Goal: Information Seeking & Learning: Learn about a topic

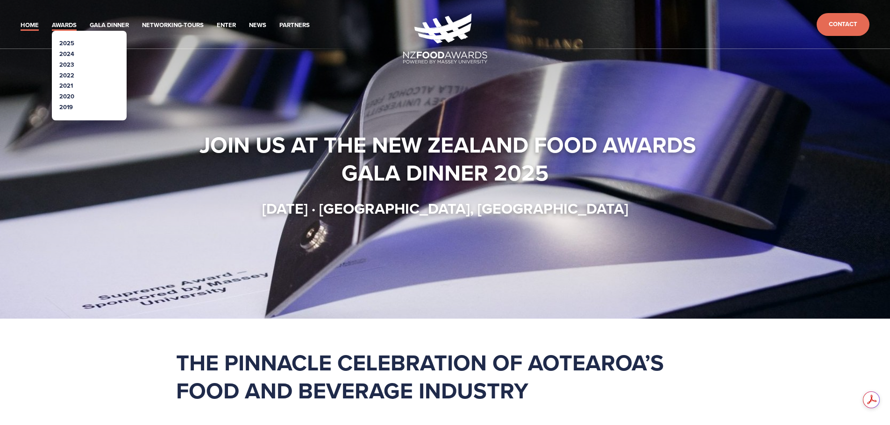
click at [52, 20] on link "Awards" at bounding box center [64, 25] width 25 height 11
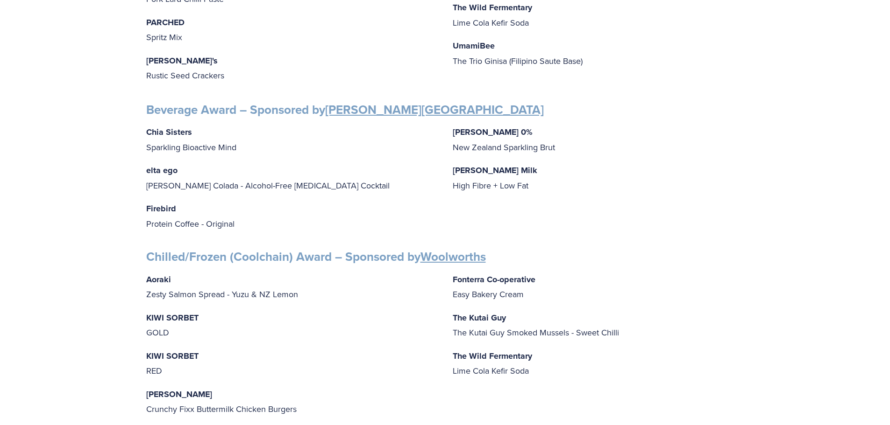
scroll to position [607, 0]
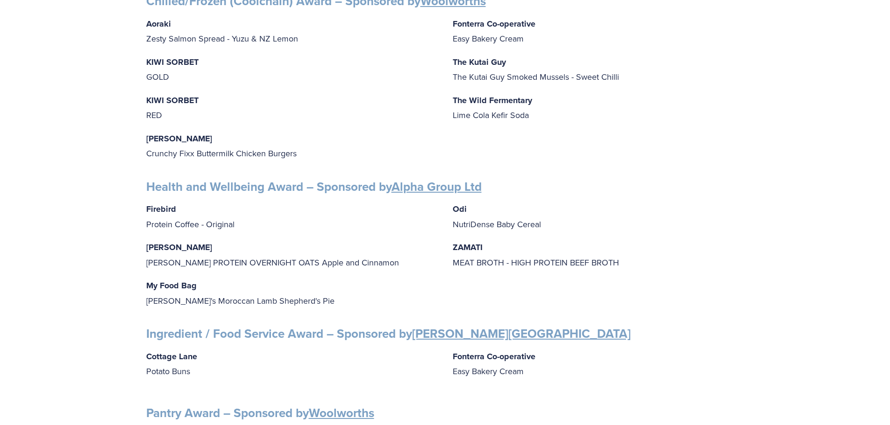
scroll to position [747, 0]
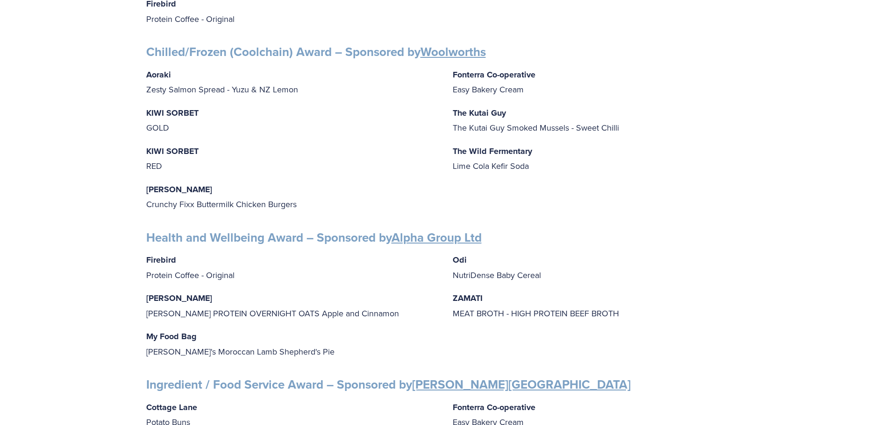
click at [504, 400] on p "Fonterra Co-operative Easy Bakery Cream" at bounding box center [598, 415] width 291 height 30
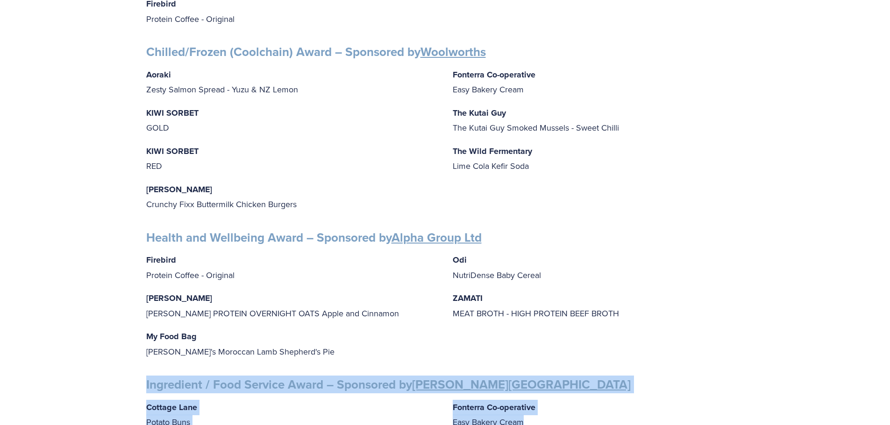
drag, startPoint x: 503, startPoint y: 127, endPoint x: 209, endPoint y: 96, distance: 295.4
click at [209, 96] on div "Finalists PEOPLE AWARDS Emerging Talent: Food Science and Technology – Sponsore…" at bounding box center [445, 217] width 890 height 1622
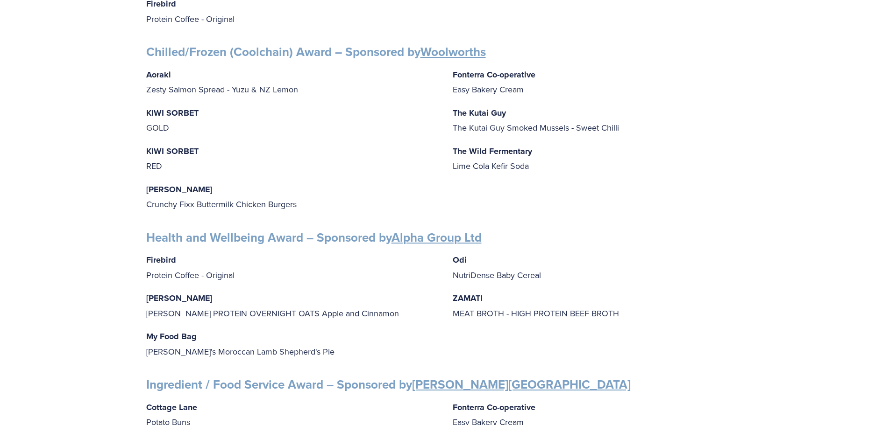
click at [785, 148] on div "Finalists PEOPLE AWARDS Emerging Talent: Food Science and Technology – Sponsore…" at bounding box center [445, 217] width 890 height 1622
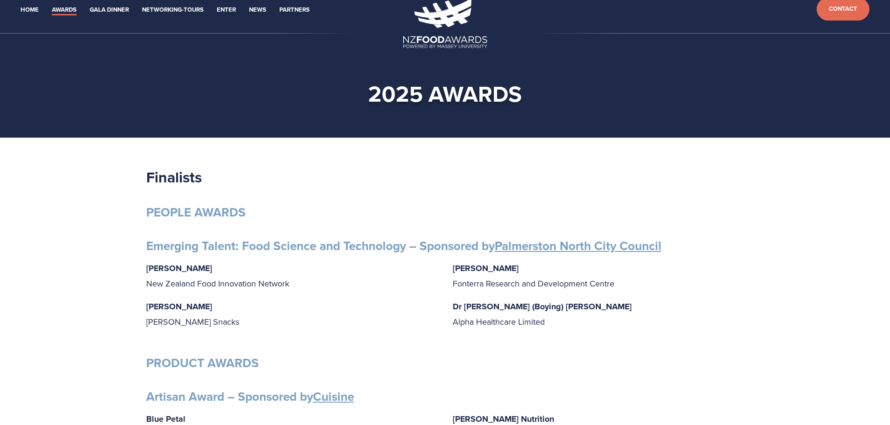
scroll to position [0, 0]
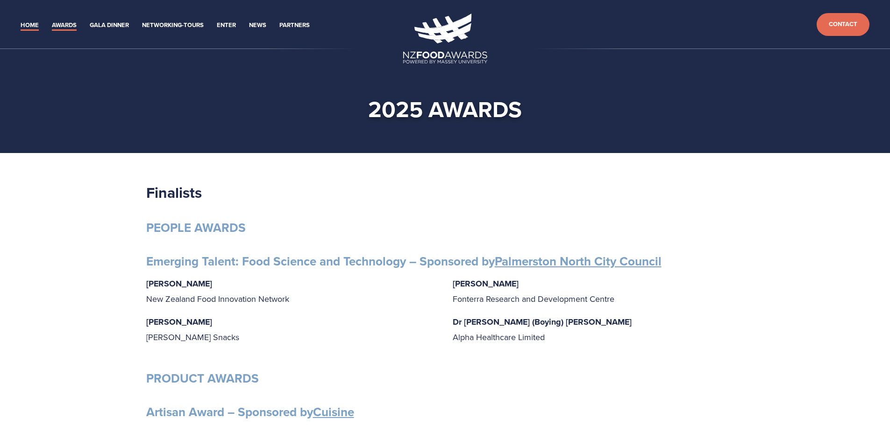
click at [27, 20] on link "Home" at bounding box center [30, 25] width 18 height 11
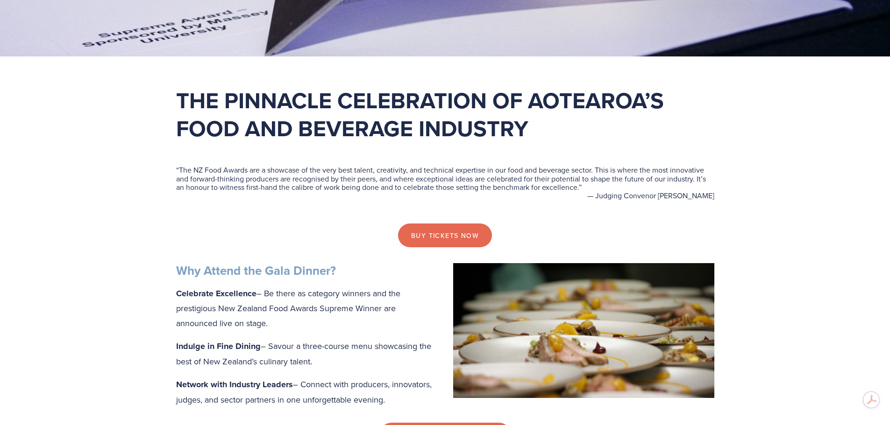
scroll to position [374, 0]
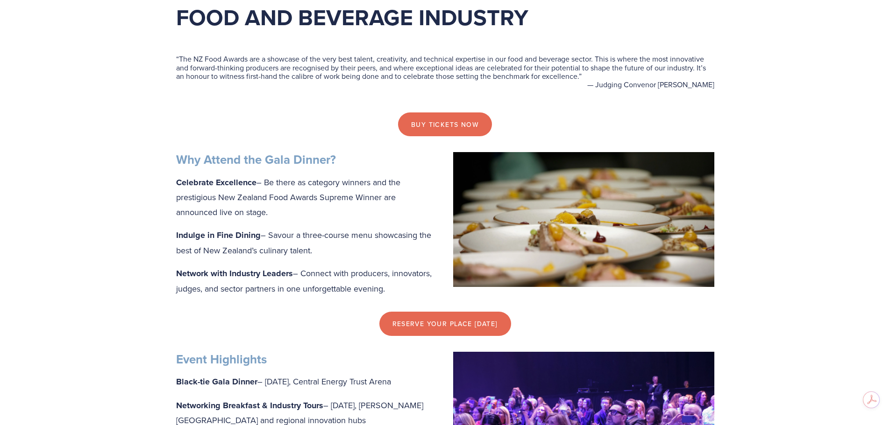
click at [546, 176] on img at bounding box center [583, 219] width 261 height 135
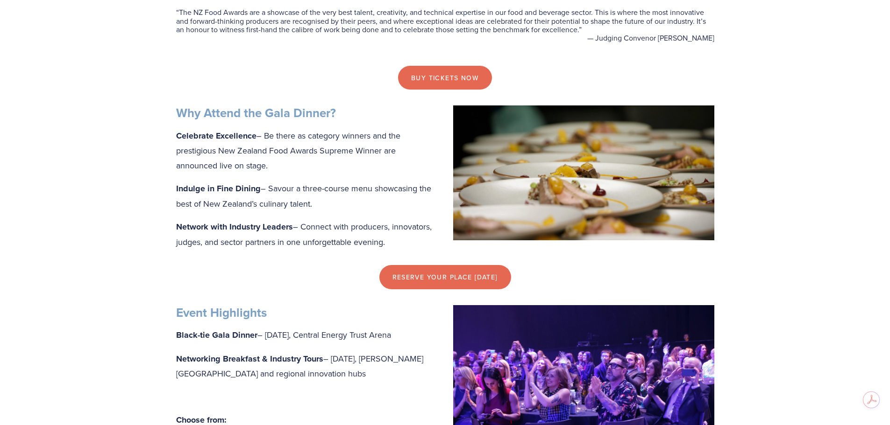
scroll to position [514, 0]
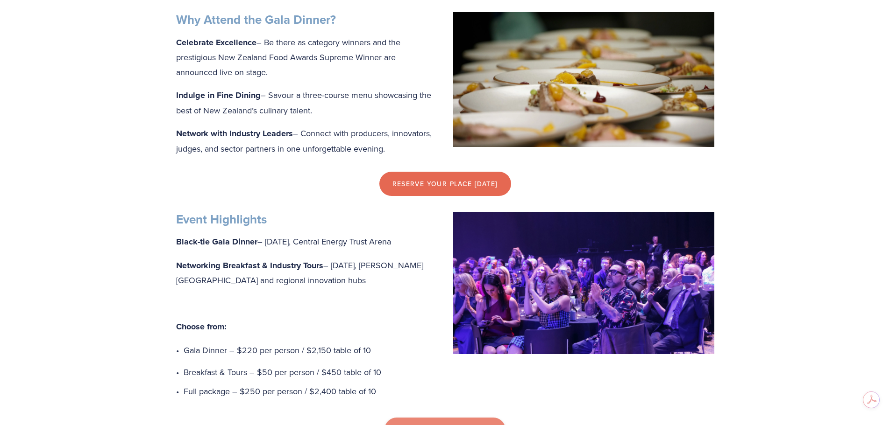
click at [444, 418] on link "Explore Ticket Options" at bounding box center [444, 430] width 121 height 24
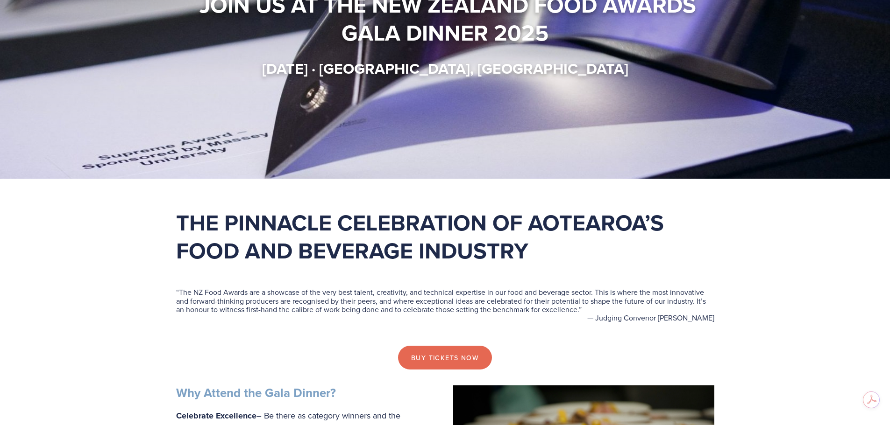
scroll to position [0, 0]
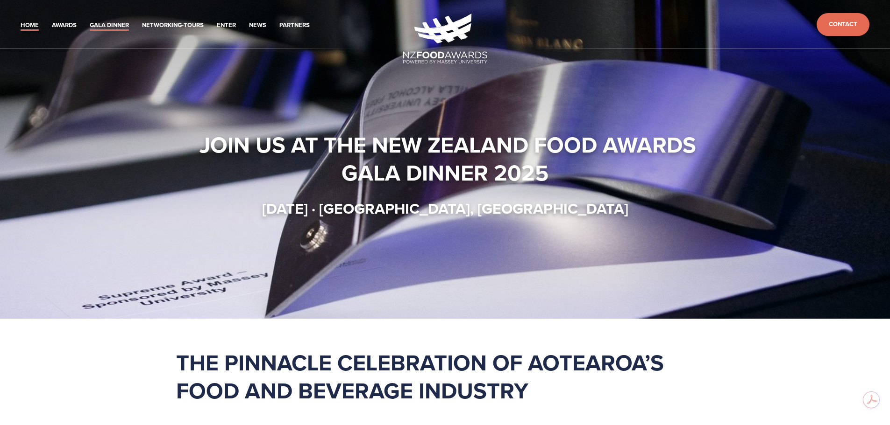
click at [90, 22] on link "Gala Dinner" at bounding box center [109, 25] width 39 height 11
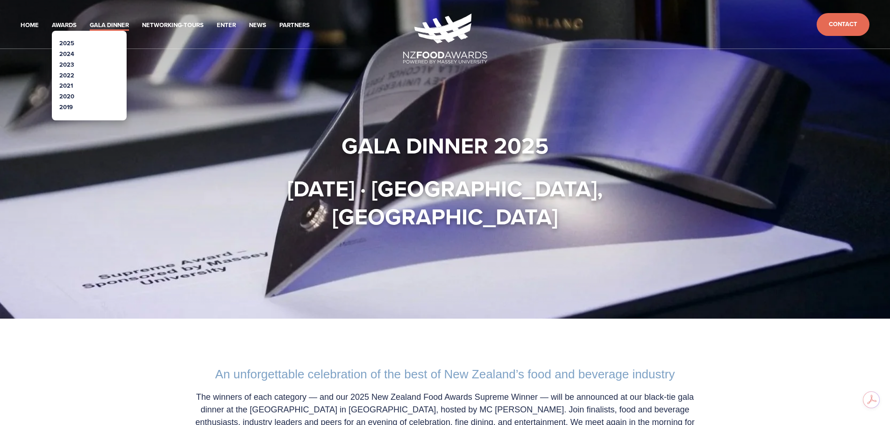
click at [59, 39] on link "2025" at bounding box center [66, 43] width 15 height 9
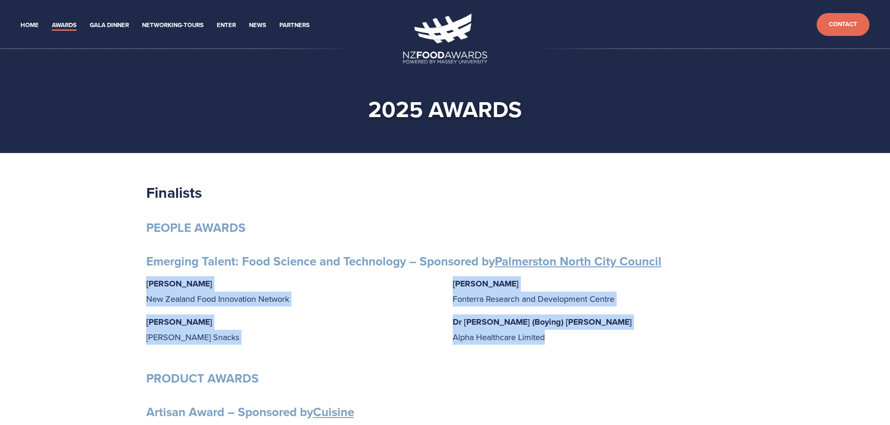
drag, startPoint x: 520, startPoint y: 254, endPoint x: 213, endPoint y: 218, distance: 308.5
click at [629, 276] on div "[PERSON_NAME] New Zealand Food Innovation Network [PERSON_NAME] Snacks [PERSON_…" at bounding box center [445, 314] width 598 height 77
